Goal: Use online tool/utility: Use online tool/utility

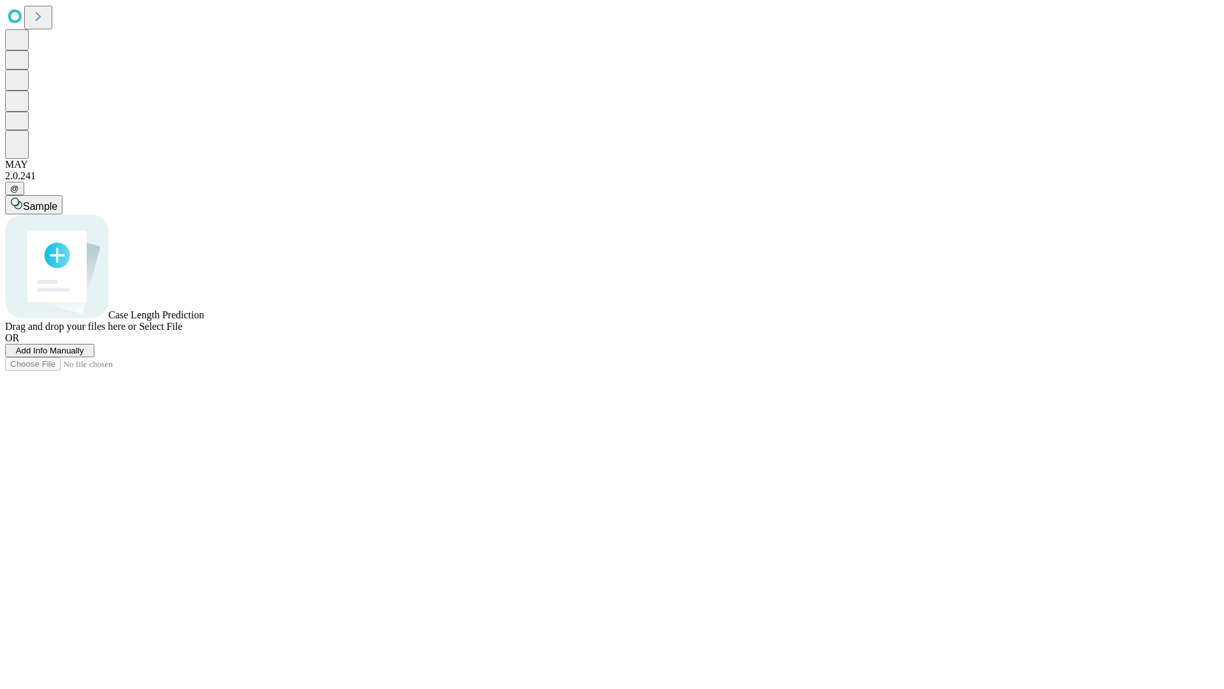
click at [84, 355] on span "Add Info Manually" at bounding box center [50, 351] width 68 height 10
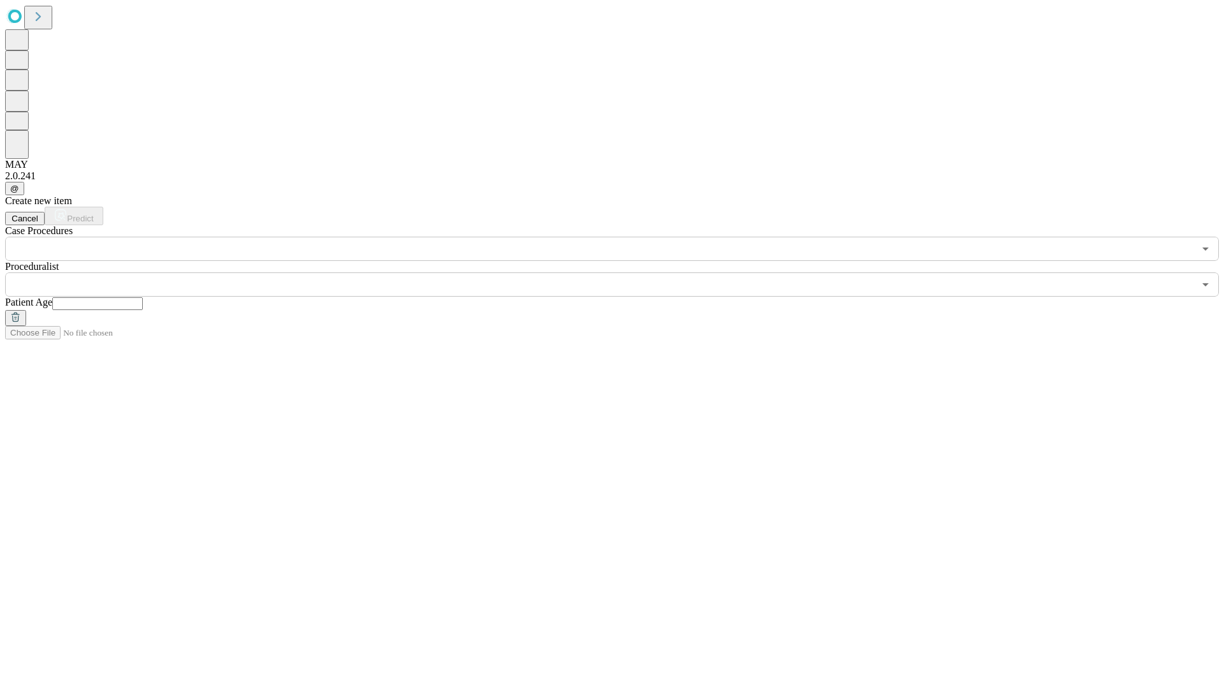
click at [143, 297] on input "text" at bounding box center [97, 303] width 91 height 13
type input "**"
click at [621, 272] on input "text" at bounding box center [599, 284] width 1189 height 24
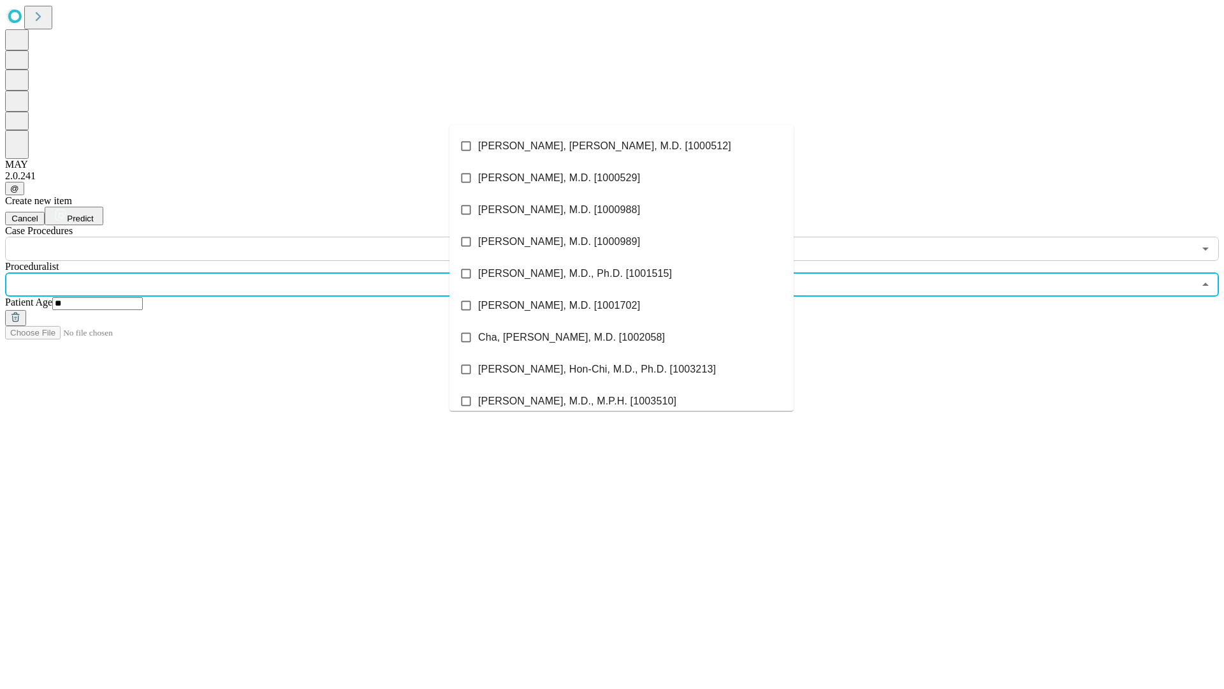
click at [622, 146] on li "[PERSON_NAME], [PERSON_NAME], M.D. [1000512]" at bounding box center [622, 146] width 344 height 32
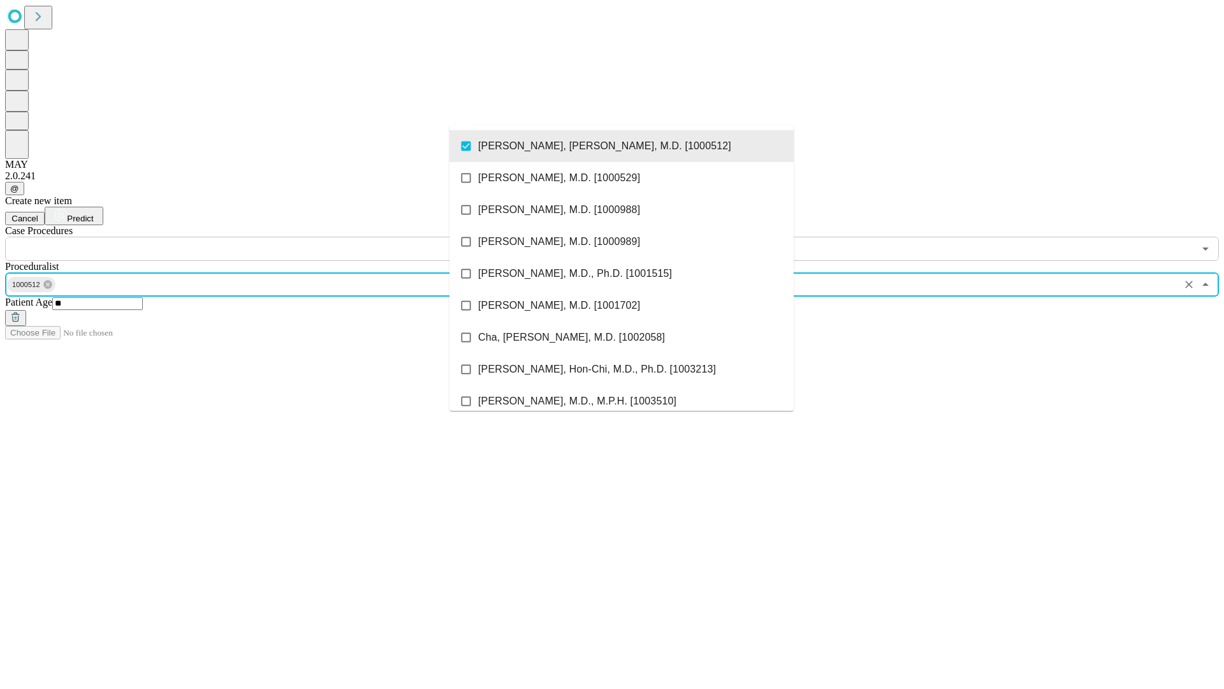
click at [268, 237] on input "text" at bounding box center [599, 249] width 1189 height 24
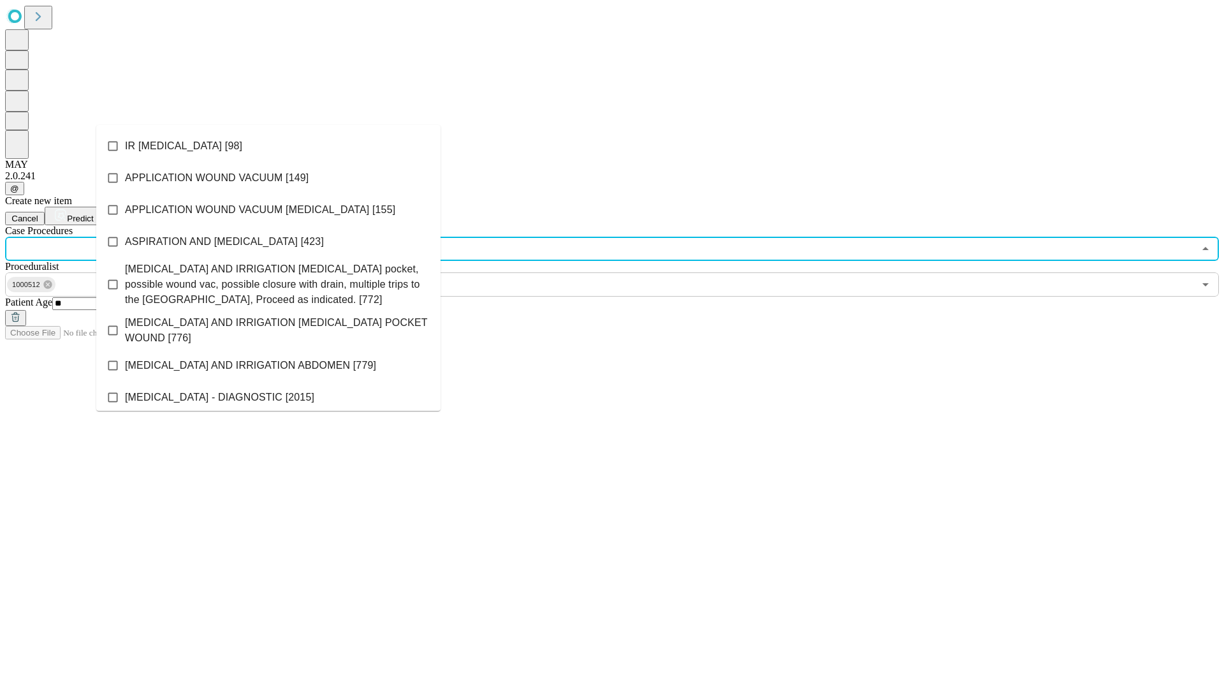
click at [268, 146] on li "IR [MEDICAL_DATA] [98]" at bounding box center [268, 146] width 344 height 32
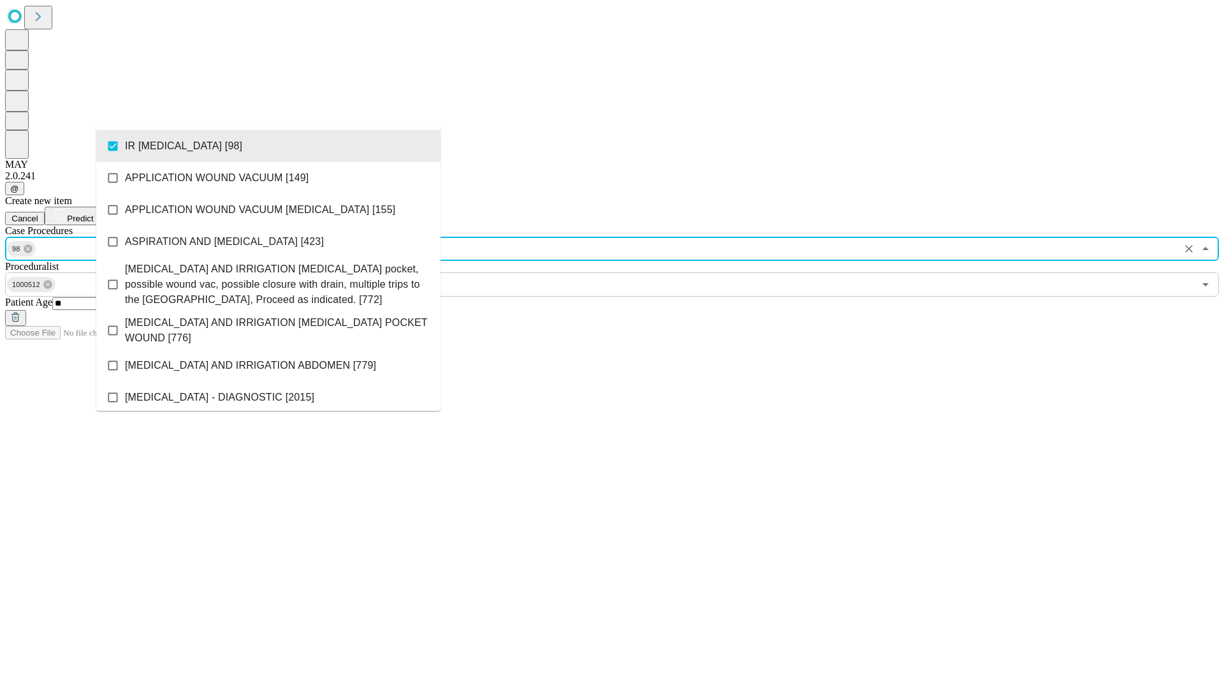
click at [93, 214] on span "Predict" at bounding box center [80, 219] width 26 height 10
